Goal: Register for event/course

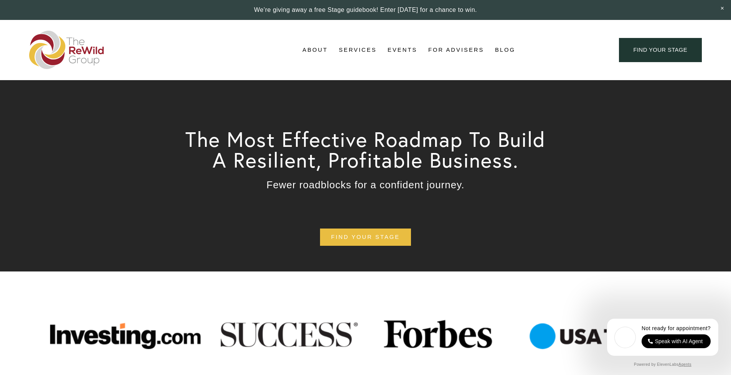
click at [703, 266] on div "The Most Effective Roadmap To Build A Resilient, Profitable Business. Fewer roa…" at bounding box center [365, 175] width 731 height 191
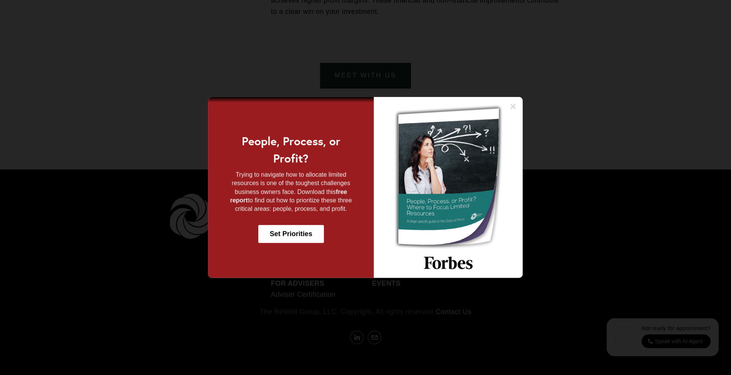
scroll to position [3136, 0]
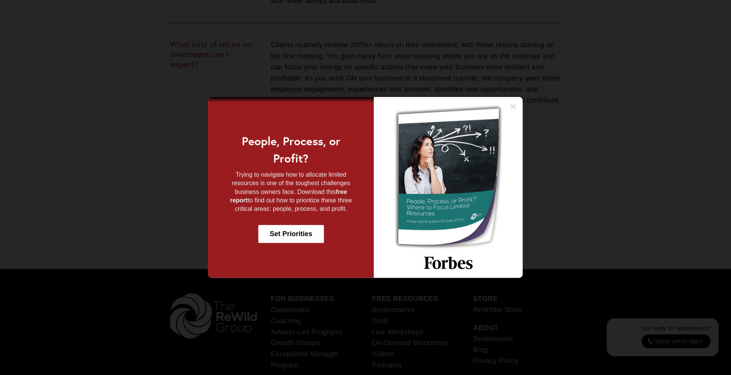
click at [511, 105] on icon at bounding box center [514, 107] width 8 height 8
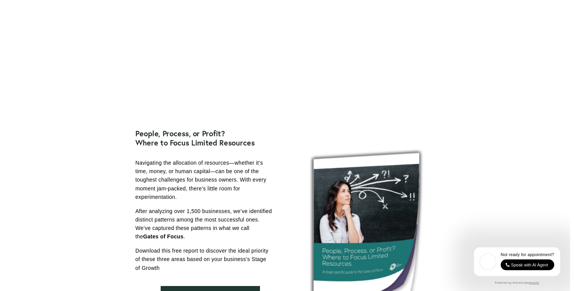
scroll to position [0, 0]
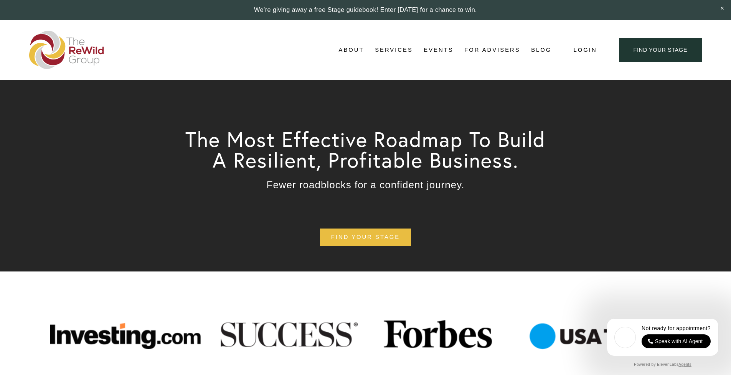
click at [229, 61] on div "About About Us Adviser Network Stages of Growth" at bounding box center [290, 50] width 522 height 38
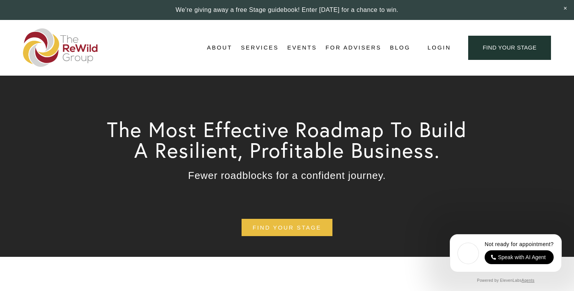
click at [311, 49] on link "Events" at bounding box center [302, 48] width 30 height 12
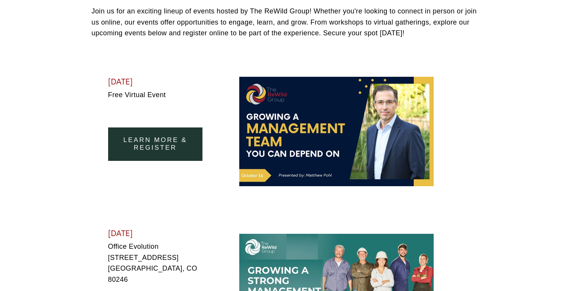
scroll to position [272, 0]
